Goal: Task Accomplishment & Management: Manage account settings

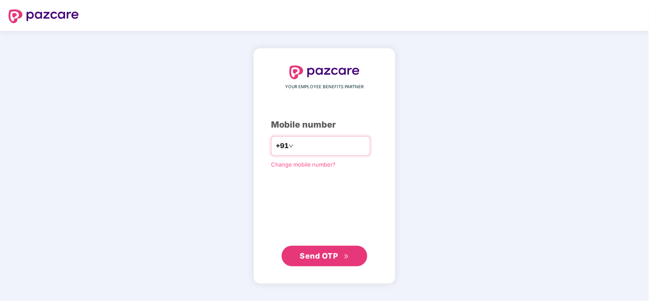
click at [295, 146] on input "*********" at bounding box center [330, 146] width 70 height 14
type input "**********"
click at [338, 257] on span "Send OTP" at bounding box center [324, 256] width 49 height 12
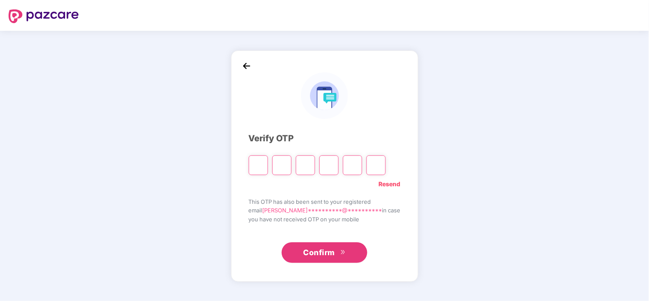
type input "*"
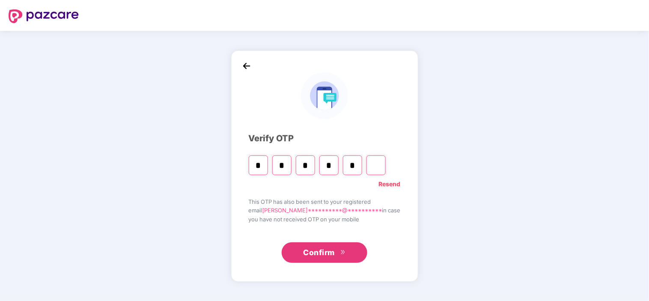
type input "*"
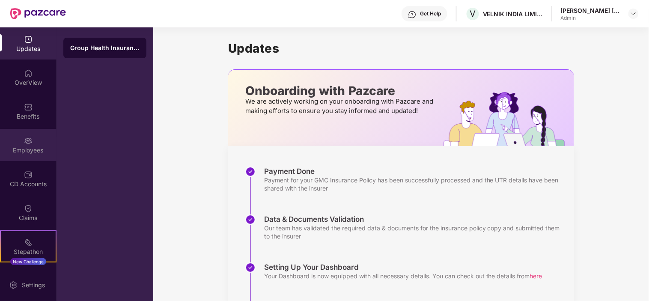
click at [34, 148] on div "Employees" at bounding box center [28, 150] width 57 height 9
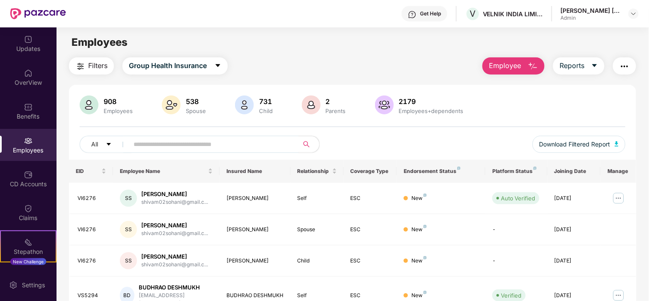
click at [149, 154] on div "All Download Filtered Report" at bounding box center [353, 148] width 546 height 24
click at [149, 140] on input "text" at bounding box center [211, 144] width 154 height 13
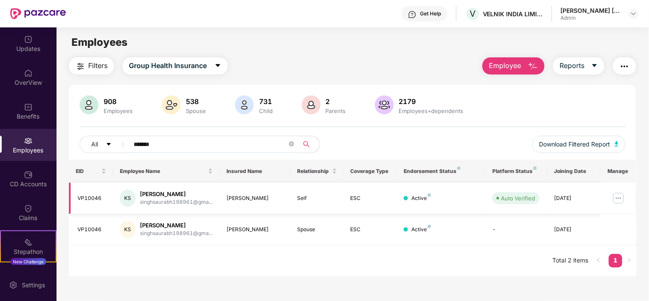
type input "*******"
click at [619, 199] on img at bounding box center [619, 198] width 14 height 14
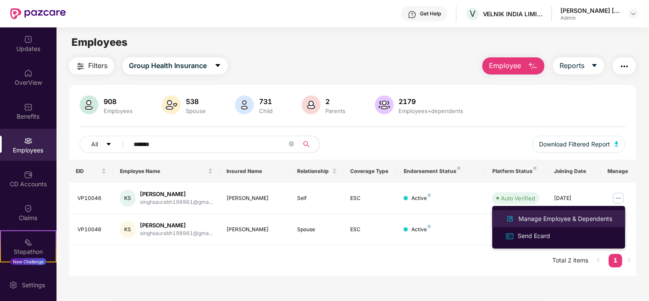
click at [560, 217] on div "Manage Employee & Dependents" at bounding box center [565, 218] width 97 height 9
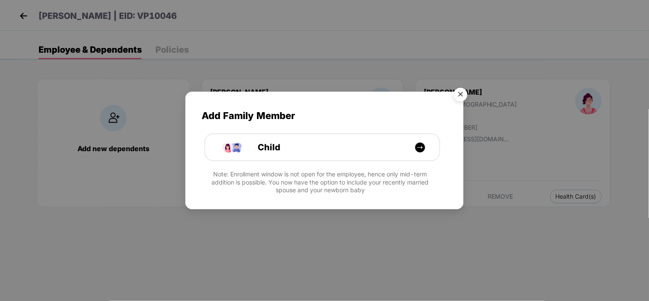
click at [452, 94] on img "Close" at bounding box center [461, 96] width 24 height 24
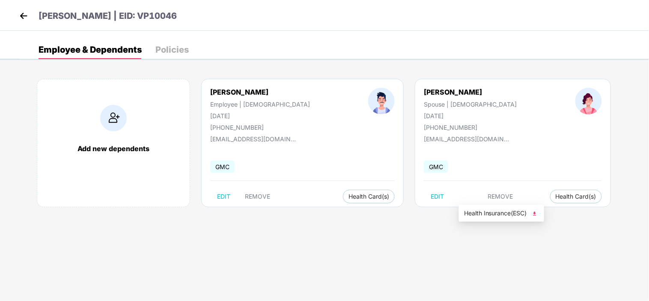
click at [476, 212] on span "Health Insurance(ESC)" at bounding box center [501, 213] width 75 height 9
click at [24, 15] on img at bounding box center [23, 15] width 13 height 13
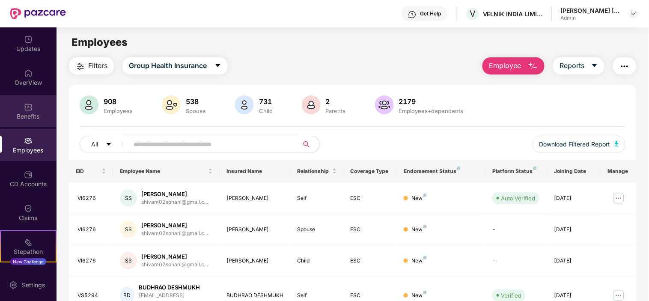
click at [19, 106] on div "Benefits" at bounding box center [28, 111] width 57 height 32
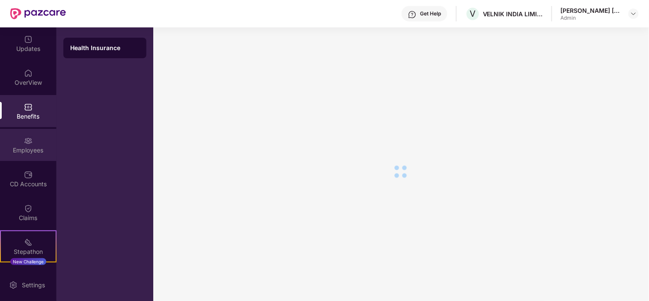
click at [23, 131] on div "Employees" at bounding box center [28, 145] width 57 height 32
